Goal: Transaction & Acquisition: Purchase product/service

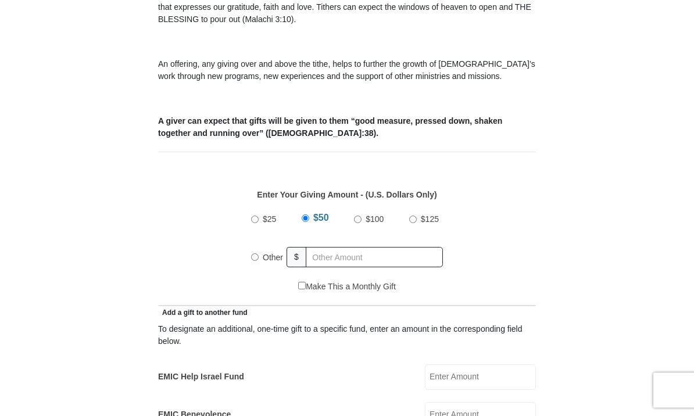
scroll to position [366, 0]
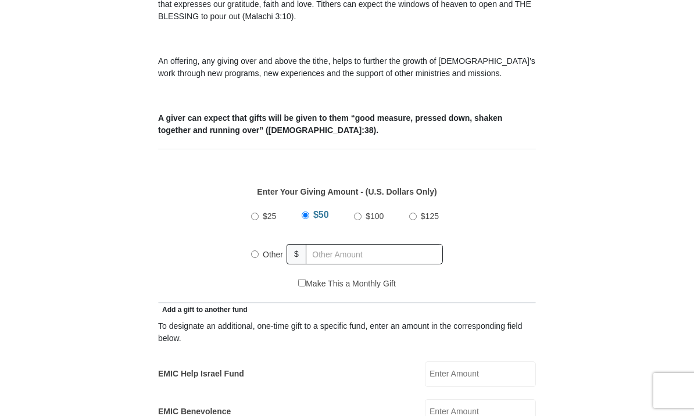
click at [255, 258] on input "Other" at bounding box center [255, 255] width 8 height 8
radio input "true"
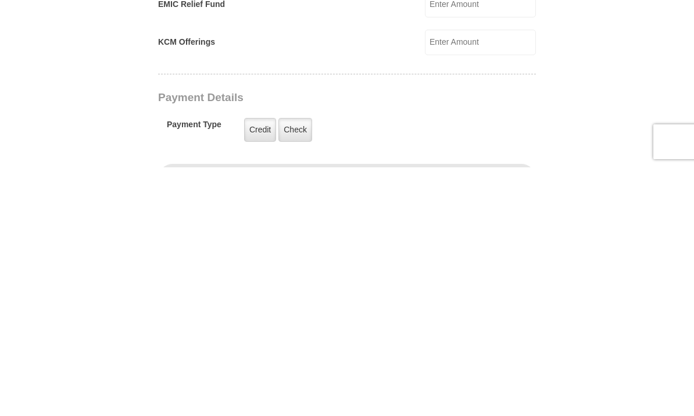
scroll to position [611, 0]
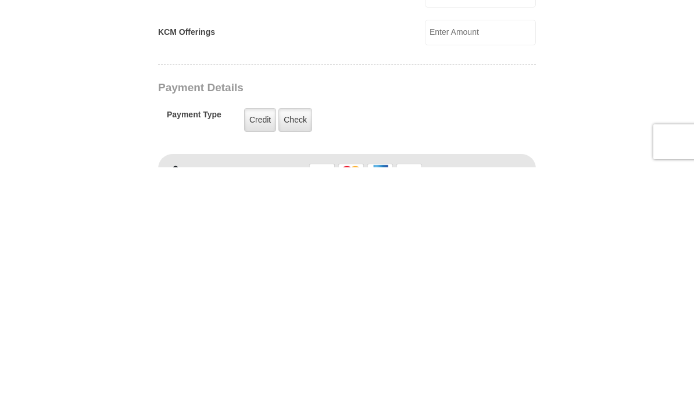
type input "140.00"
click at [259, 357] on label "Credit" at bounding box center [260, 369] width 32 height 24
click at [0, 0] on input "Credit" at bounding box center [0, 0] width 0 height 0
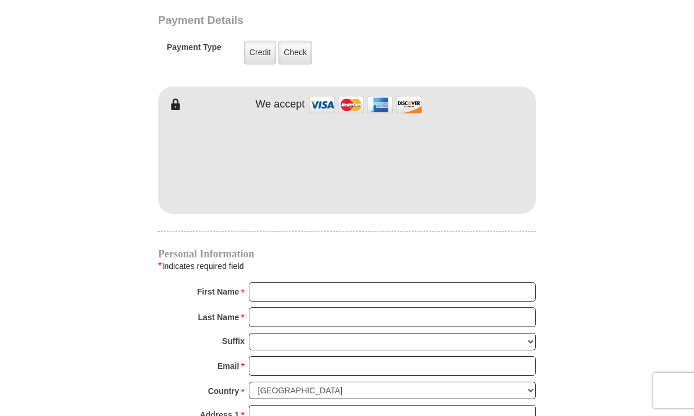
scroll to position [937, 0]
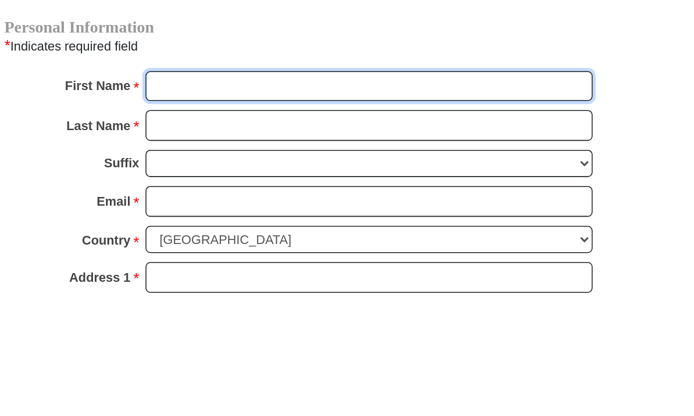
click at [249, 272] on input "First Name *" at bounding box center [392, 282] width 287 height 20
type input "Mercedes"
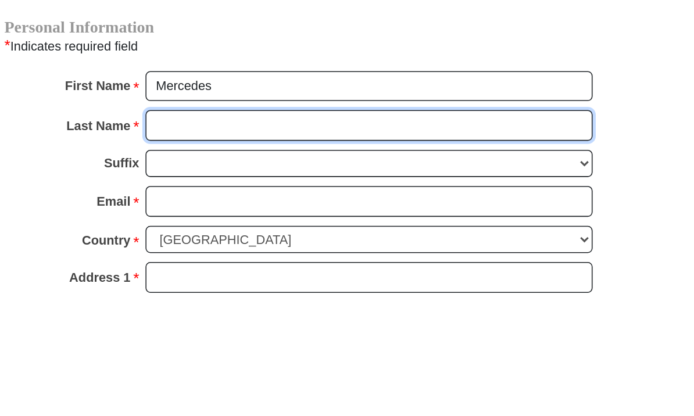
type input "Robinson"
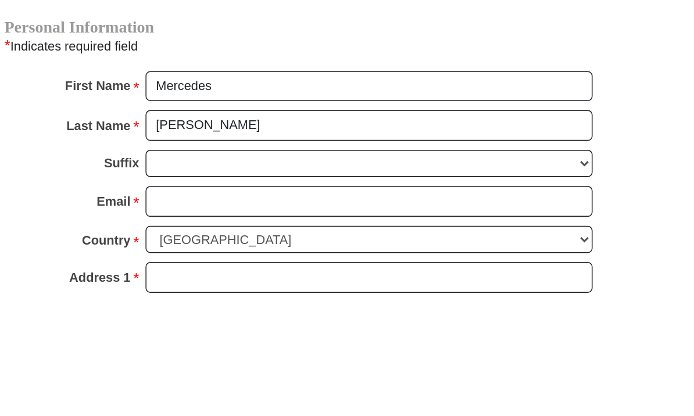
scroll to position [1041, 0]
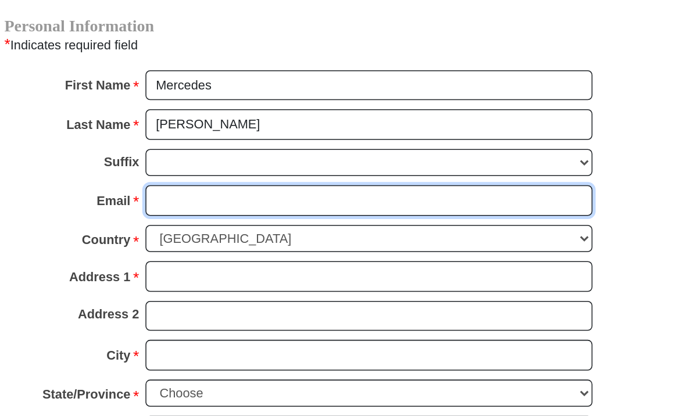
click at [249, 242] on input "Email *" at bounding box center [392, 252] width 287 height 20
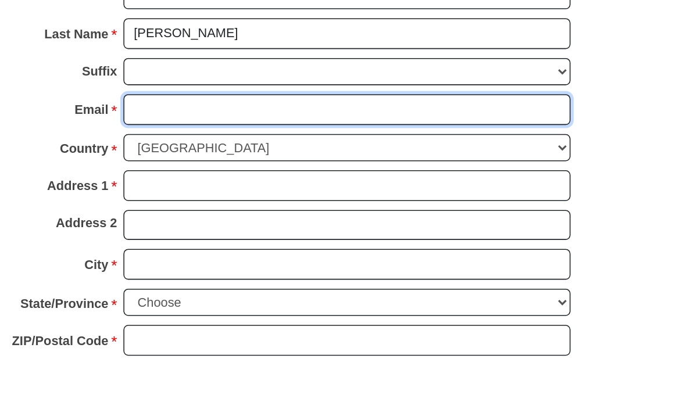
type input "mercyapril@gmail.com"
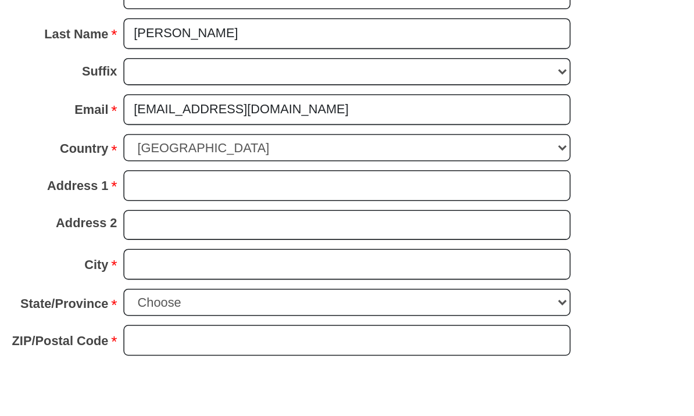
scroll to position [1100, 0]
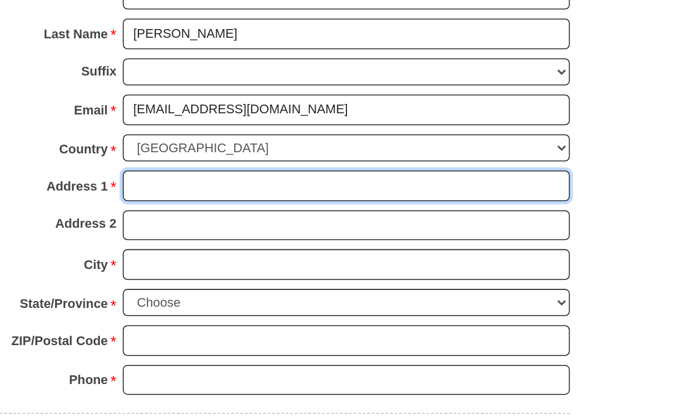
click at [249, 233] on input "Address 1 *" at bounding box center [392, 243] width 287 height 20
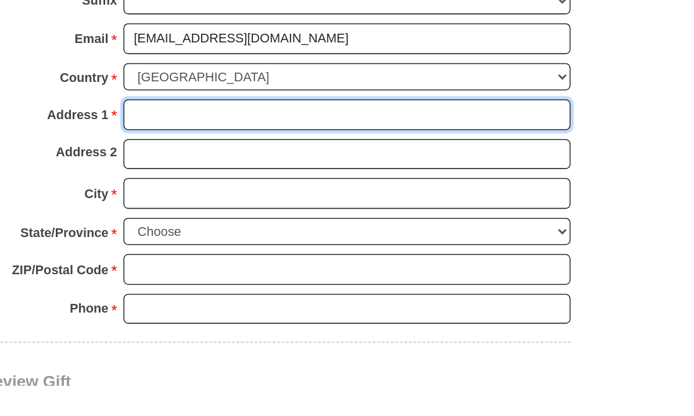
type input "1100 Sawmill Pass Ct"
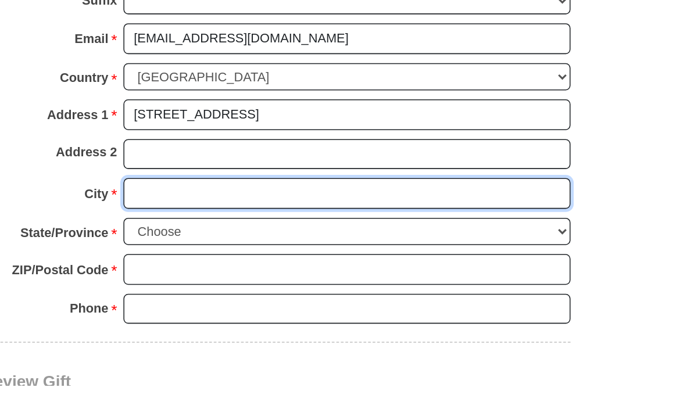
type input "Fort Worth"
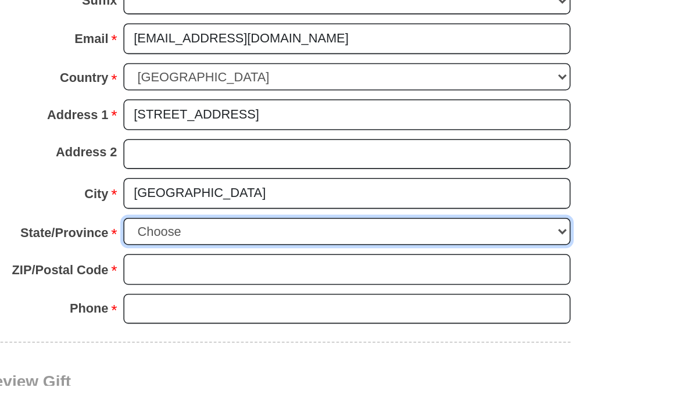
select select "TX"
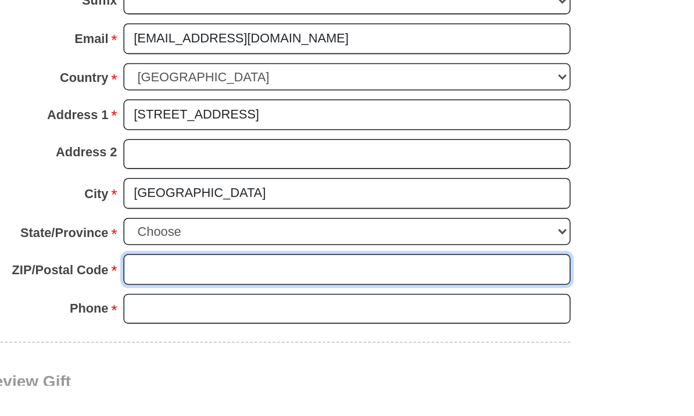
type input "76052-4848"
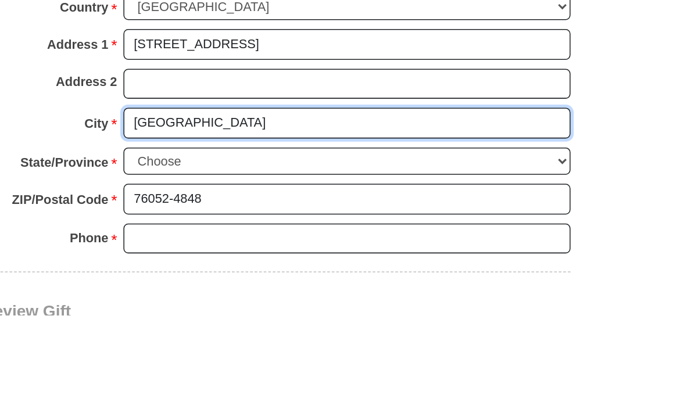
click at [249, 283] on input "Fort Worth" at bounding box center [392, 293] width 287 height 20
type input "F"
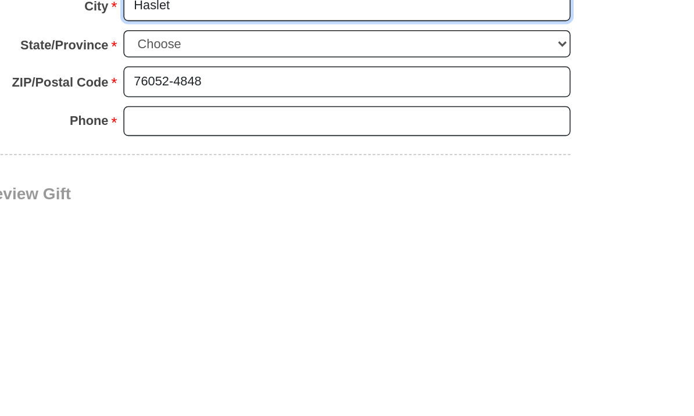
scroll to position [1111, 0]
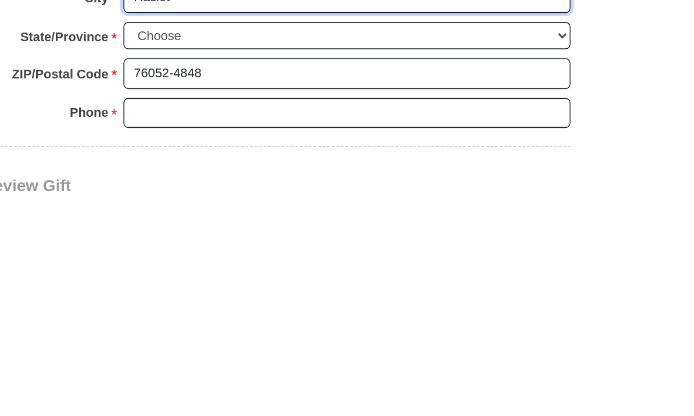
type input "Haslet"
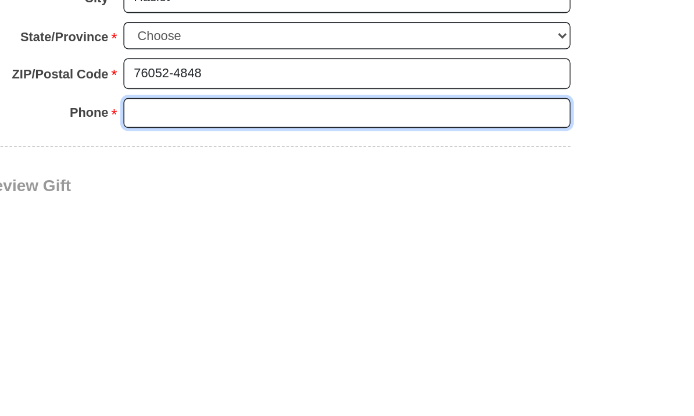
click at [249, 346] on input "Phone * *" at bounding box center [392, 356] width 287 height 20
type input "7606726465"
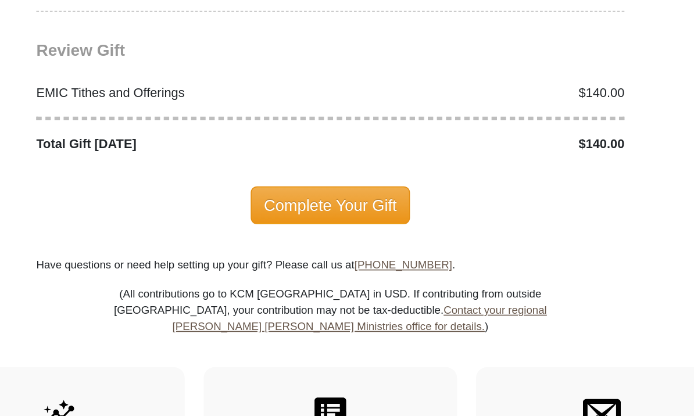
scroll to position [1360, 0]
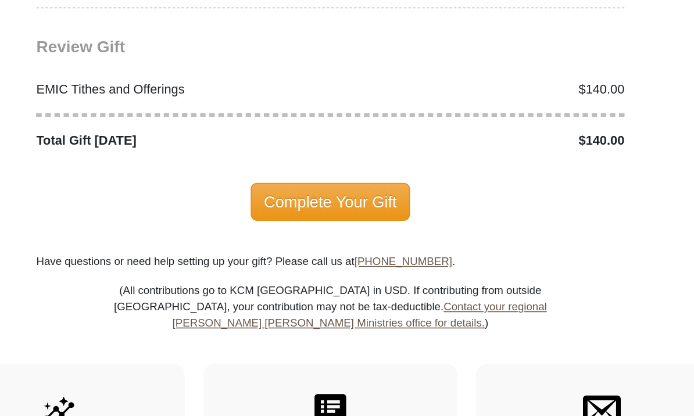
click at [296, 241] on span "Complete Your Gift" at bounding box center [347, 253] width 103 height 24
